Goal: Task Accomplishment & Management: Complete application form

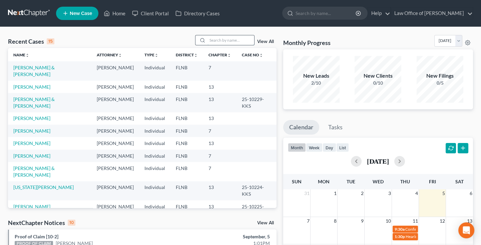
click at [215, 43] on input "search" at bounding box center [230, 40] width 47 height 10
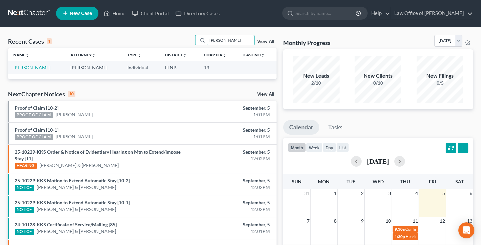
type input "[PERSON_NAME]"
click at [30, 67] on link "[PERSON_NAME]" at bounding box center [31, 68] width 37 height 6
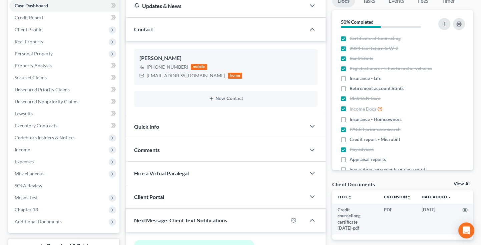
scroll to position [37, 0]
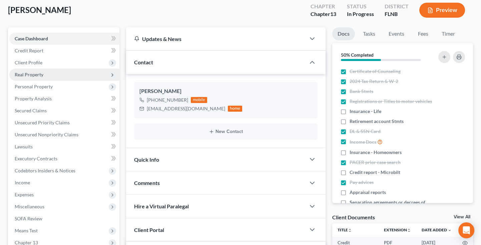
click at [30, 72] on span "Real Property" at bounding box center [29, 75] width 29 height 6
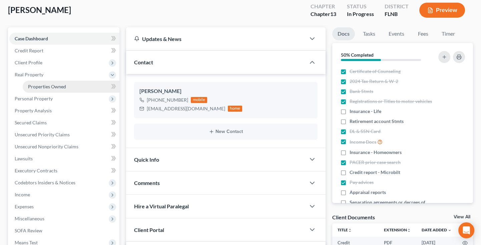
click at [38, 84] on span "Properties Owned" at bounding box center [47, 87] width 38 height 6
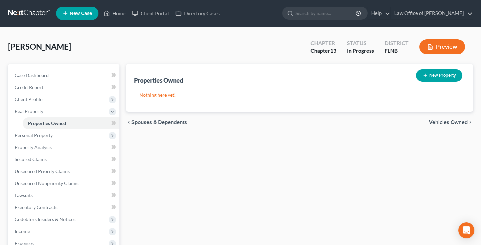
click at [443, 120] on span "Vehicles Owned" at bounding box center [448, 122] width 39 height 5
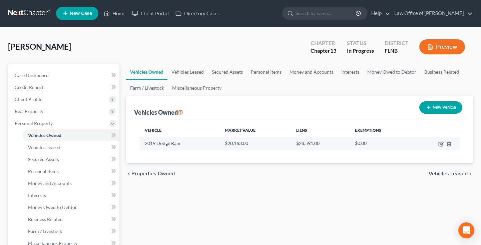
click at [441, 145] on icon "button" at bounding box center [440, 143] width 5 height 5
select select "0"
select select "7"
select select "1"
select select "0"
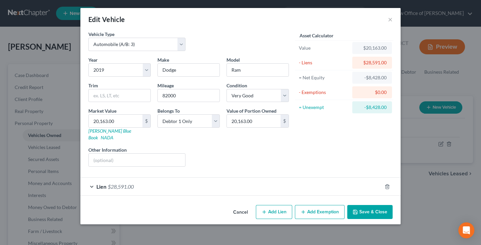
click at [312, 205] on button "Add Exemption" at bounding box center [320, 212] width 50 height 14
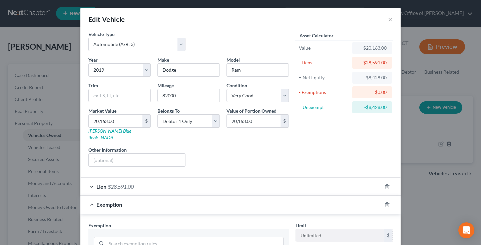
scroll to position [99, 0]
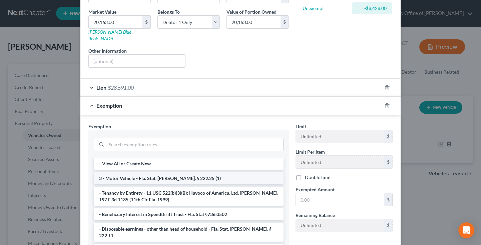
click at [187, 172] on li "3 - Motor Vehicle - Fla. Stat. [PERSON_NAME]. § 222.25 (1)" at bounding box center [189, 178] width 190 height 12
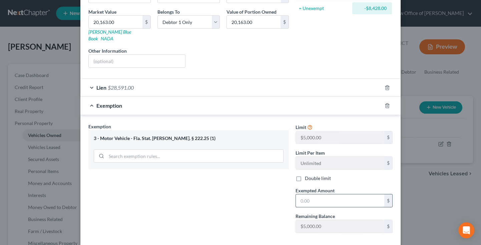
click at [310, 196] on input "text" at bounding box center [340, 200] width 88 height 13
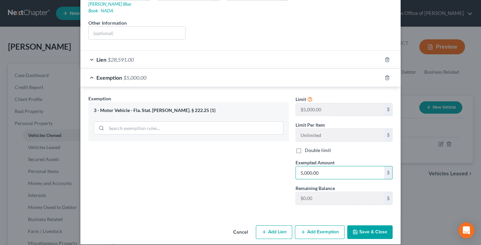
type input "5,000.00"
click at [370, 226] on button "Save & Close" at bounding box center [369, 232] width 45 height 14
